Goal: Task Accomplishment & Management: Manage account settings

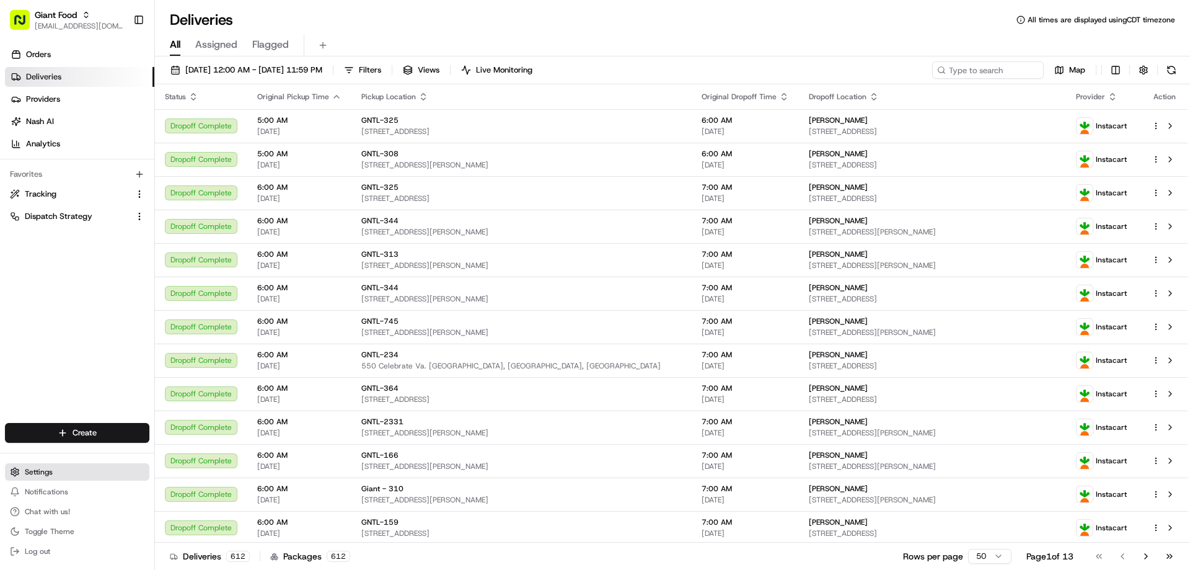
click at [41, 476] on span "Settings" at bounding box center [39, 472] width 28 height 10
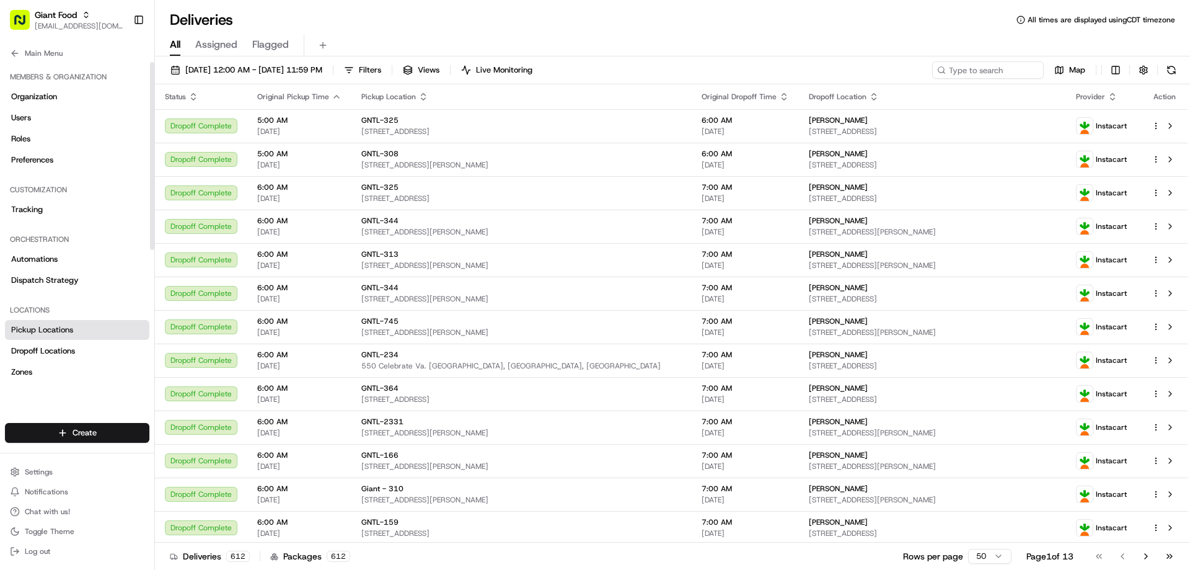
click at [59, 325] on span "Pickup Locations" at bounding box center [42, 329] width 62 height 11
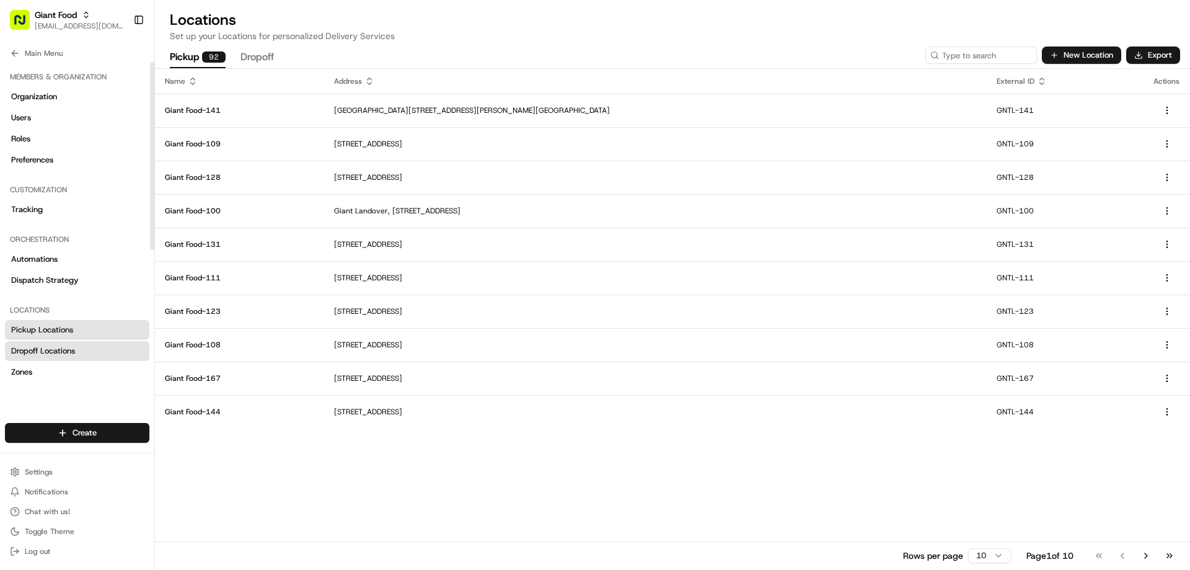
click at [63, 356] on link "Dropoff Locations" at bounding box center [77, 351] width 144 height 20
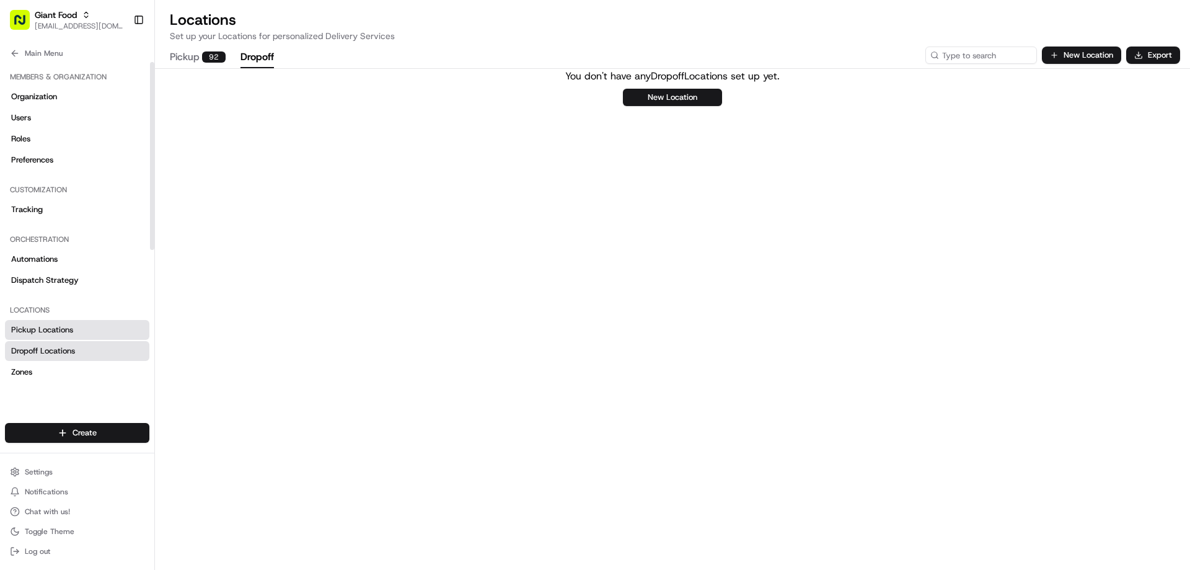
click at [61, 329] on span "Pickup Locations" at bounding box center [42, 329] width 62 height 11
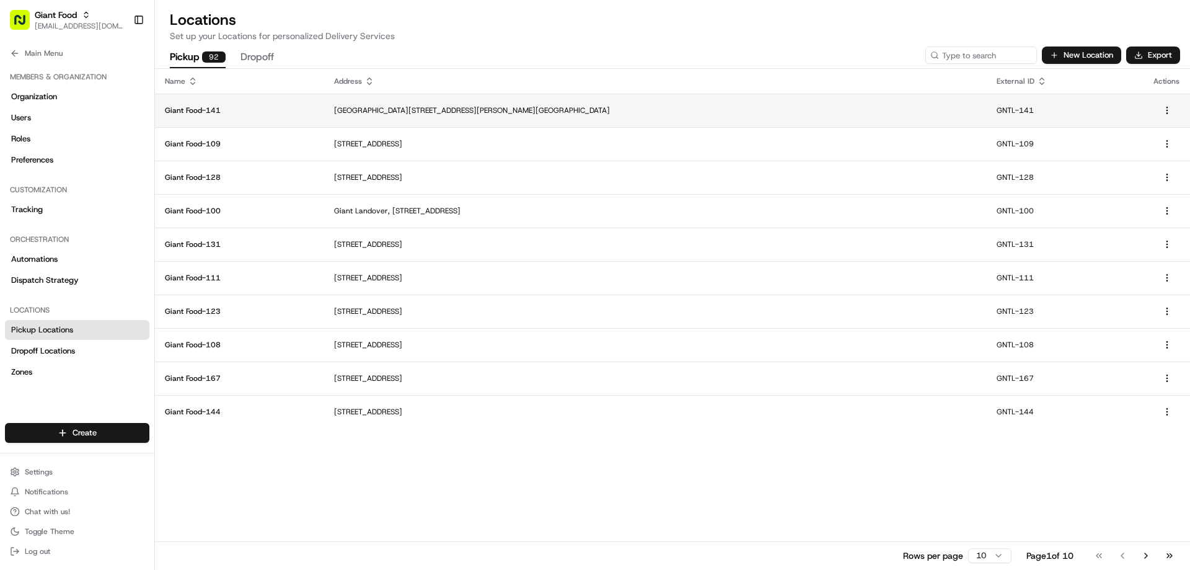
click at [194, 112] on p "Giant Food-141" at bounding box center [239, 110] width 149 height 10
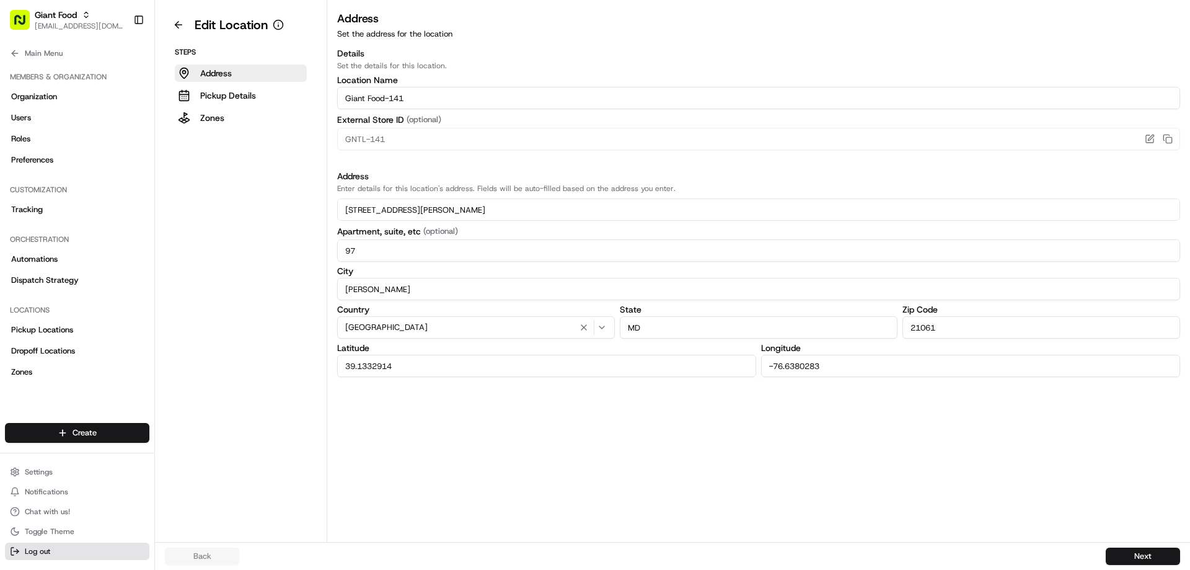
click at [43, 552] on span "Log out" at bounding box center [37, 551] width 25 height 10
